Goal: Transaction & Acquisition: Purchase product/service

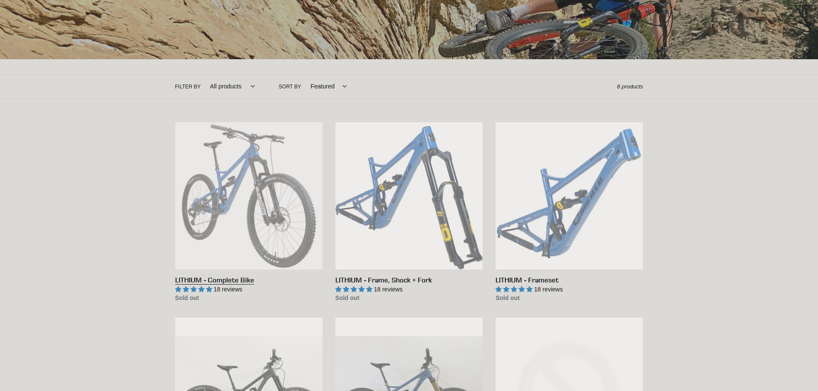
scroll to position [129, 0]
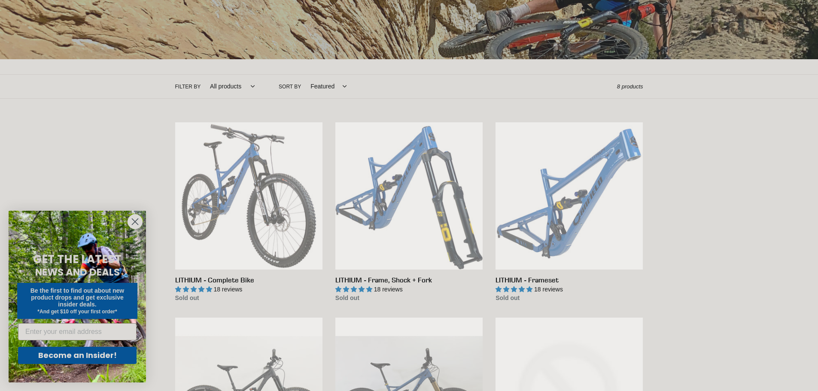
click at [238, 86] on select "All products 29er BFCM23 BFCM24 CBF DEMO BIKE Enduro Full Suspension Lithium" at bounding box center [230, 87] width 56 height 24
select select "/collections/lithium-long-travel-29er/29er"
click at [202, 75] on select "All products 29er BFCM23 BFCM24 CBF DEMO BIKE Enduro Full Suspension Lithium" at bounding box center [230, 87] width 56 height 24
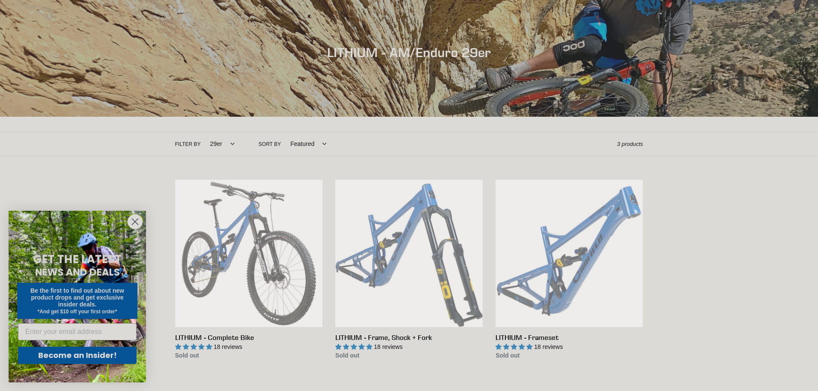
scroll to position [172, 0]
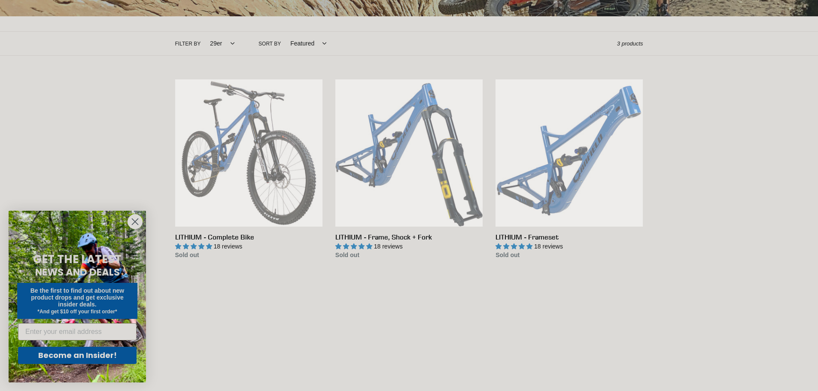
click at [104, 129] on div "Collection: LITHIUM - AM/Enduro 29er Filter by All products 29er BFCM23 BFCM24 …" at bounding box center [409, 74] width 818 height 373
click at [152, 125] on div "Collection: LITHIUM - AM/Enduro 29er Filter by All products 29er BFCM23 BFCM24 …" at bounding box center [409, 74] width 818 height 373
click at [192, 125] on link "LITHIUM - Complete Bike" at bounding box center [248, 169] width 147 height 181
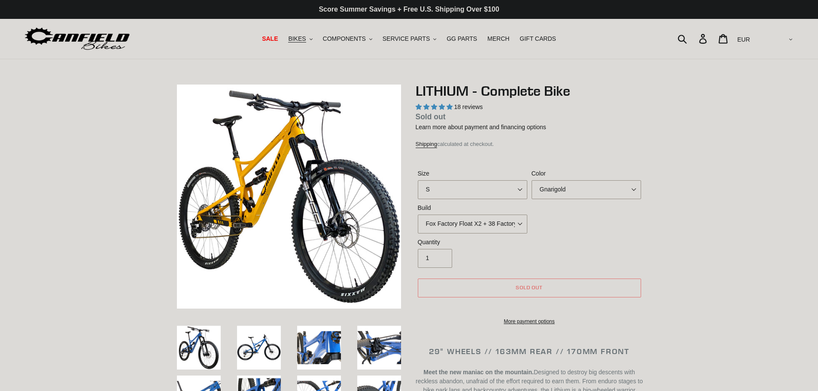
select select "highest-rating"
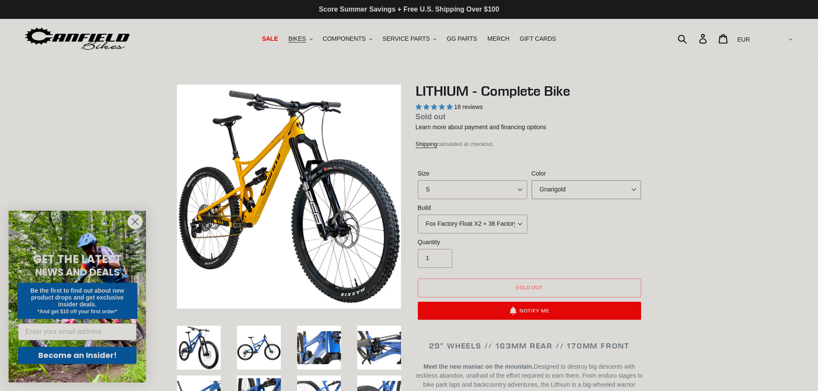
click at [550, 188] on select "Gnarigold Blue Velvet Stealth Black" at bounding box center [586, 189] width 109 height 19
click at [532, 180] on select "Gnarigold Blue Velvet Stealth Black" at bounding box center [586, 189] width 109 height 19
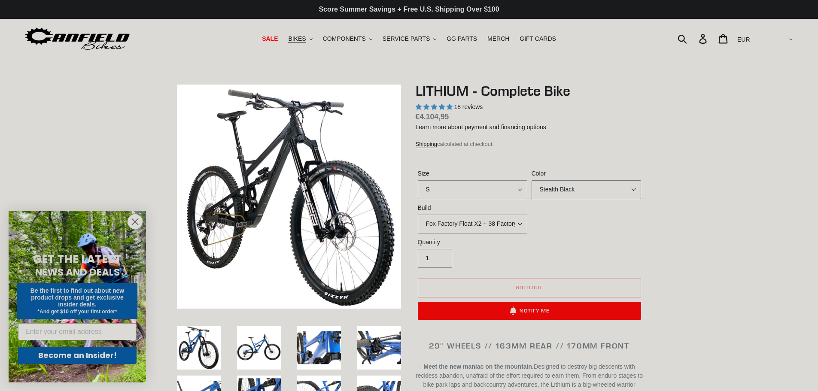
click at [553, 188] on select "Gnarigold Blue Velvet Stealth Black" at bounding box center [586, 189] width 109 height 19
select select "Blue Velvet"
click at [532, 180] on select "Gnarigold Blue Velvet Stealth Black" at bounding box center [586, 189] width 109 height 19
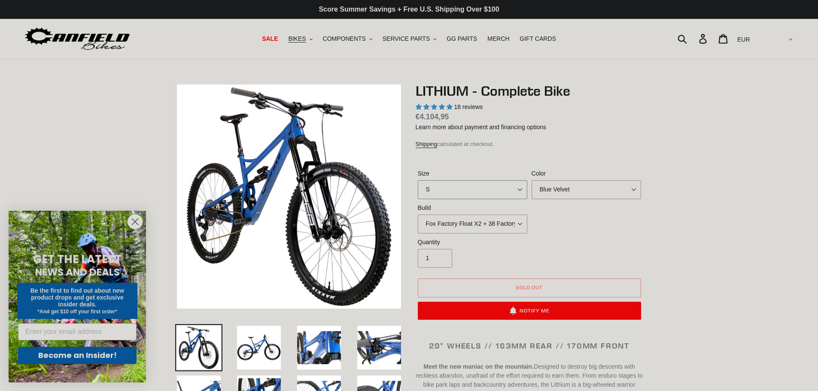
click at [506, 188] on select "S M L XL" at bounding box center [472, 189] width 109 height 19
click at [418, 180] on select "S M L XL" at bounding box center [472, 189] width 109 height 19
click at [491, 193] on select "S M L XL" at bounding box center [472, 189] width 109 height 19
select select "S"
click at [418, 180] on select "S M L XL" at bounding box center [472, 189] width 109 height 19
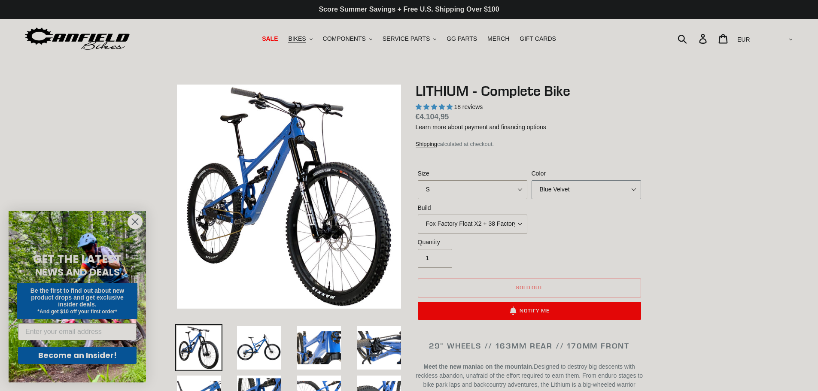
click at [566, 190] on select "Gnarigold Blue Velvet Stealth Black" at bounding box center [586, 189] width 109 height 19
click at [532, 180] on select "Gnarigold Blue Velvet Stealth Black" at bounding box center [586, 189] width 109 height 19
click at [600, 191] on select "Gnarigold Blue Velvet Stealth Black" at bounding box center [586, 189] width 109 height 19
click at [532, 180] on select "Gnarigold Blue Velvet Stealth Black" at bounding box center [586, 189] width 109 height 19
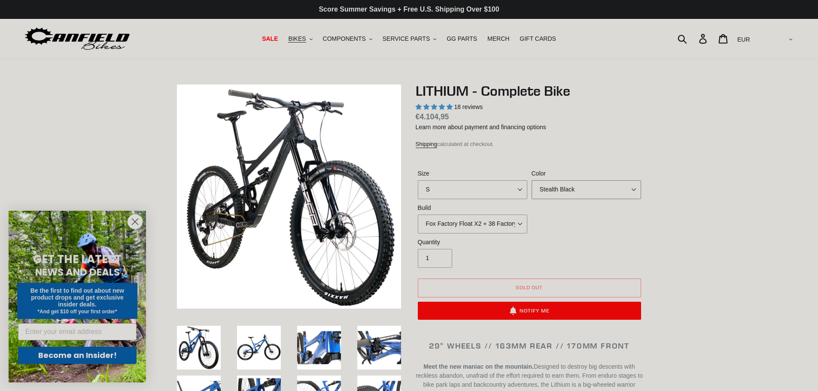
click at [574, 193] on select "Gnarigold Blue Velvet Stealth Black" at bounding box center [586, 189] width 109 height 19
select select "Gnarigold"
click at [532, 180] on select "Gnarigold Blue Velvet Stealth Black" at bounding box center [586, 189] width 109 height 19
click at [489, 196] on select "S M L XL" at bounding box center [472, 189] width 109 height 19
select select "L"
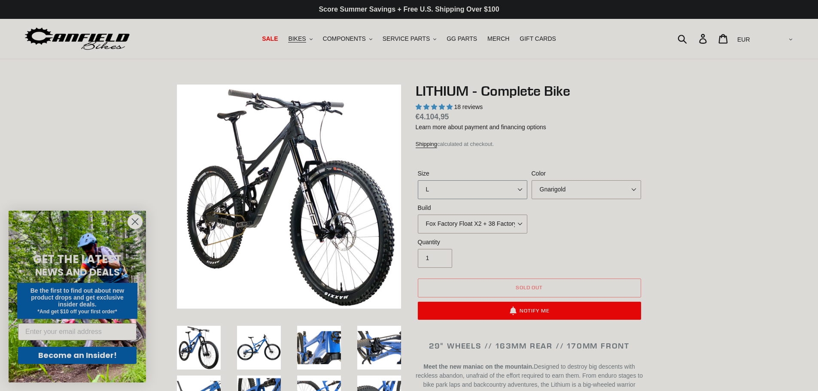
click at [418, 180] on select "S M L XL" at bounding box center [472, 189] width 109 height 19
click at [470, 225] on select "Fox Factory Float X2 + 38 Factory Grip 2 170 + SRAM GX Fox Factory Float X2 + 3…" at bounding box center [472, 224] width 109 height 19
select select "RockShox Vivid ULT Coil + Zeb ULT Chg 3 + SRAM GX"
click at [418, 215] on select "Fox Factory Float X2 + 38 Factory Grip 2 170 + SRAM GX Fox Factory Float X2 + 3…" at bounding box center [472, 224] width 109 height 19
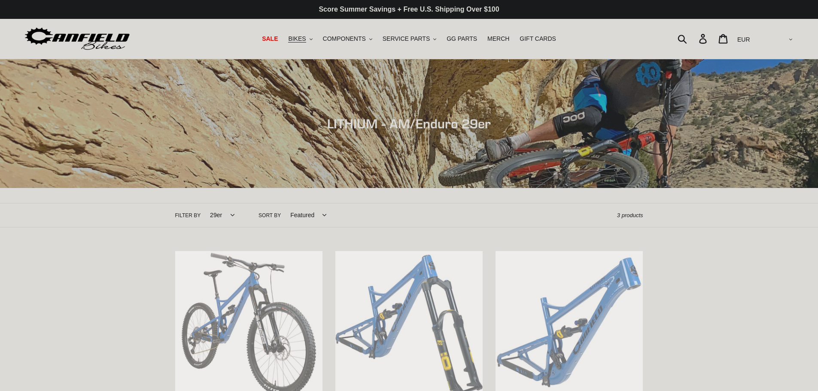
scroll to position [172, 0]
